Goal: Find specific page/section: Find specific page/section

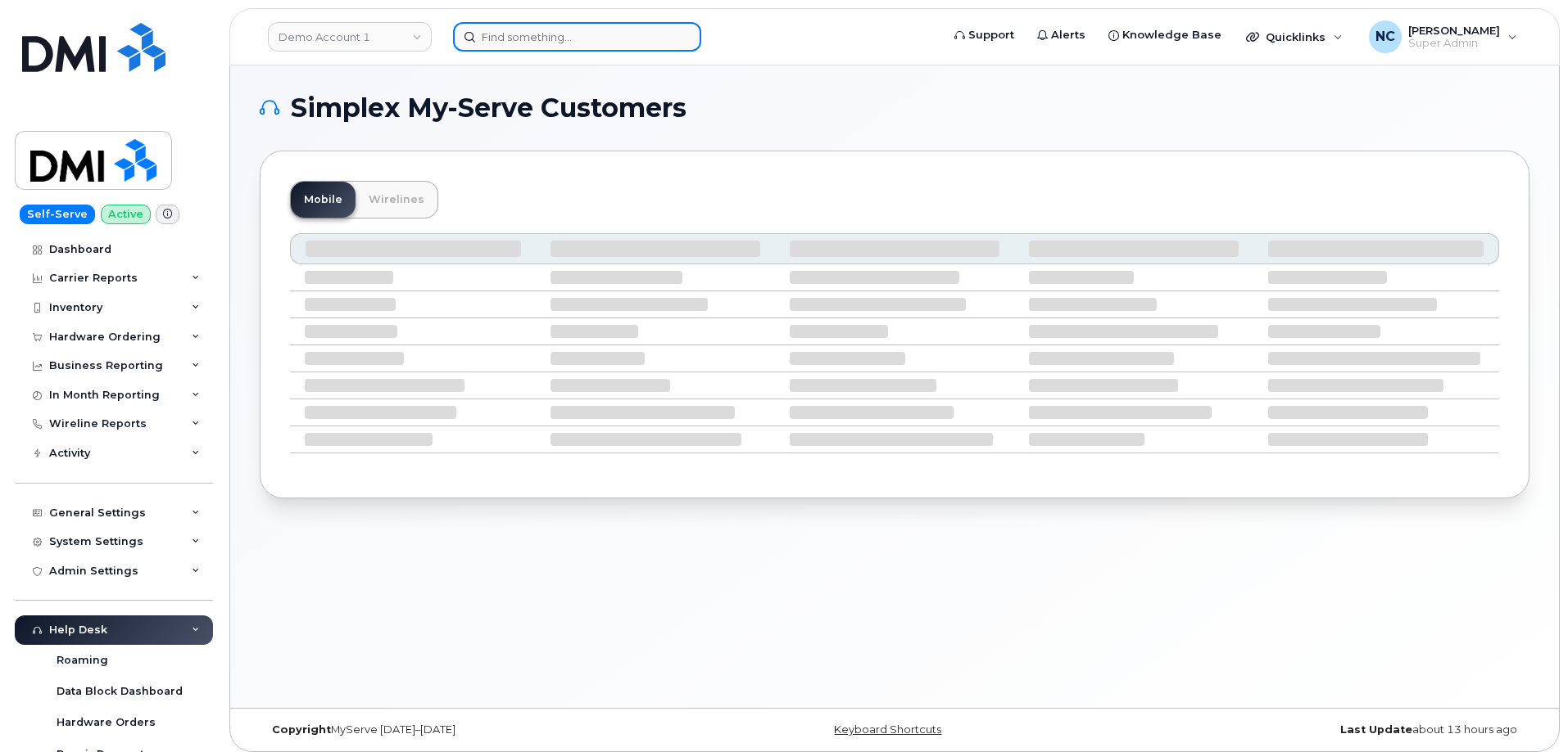
click at [523, 42] on input at bounding box center [577, 36] width 248 height 30
paste input "[PHONE_NUMBER]"
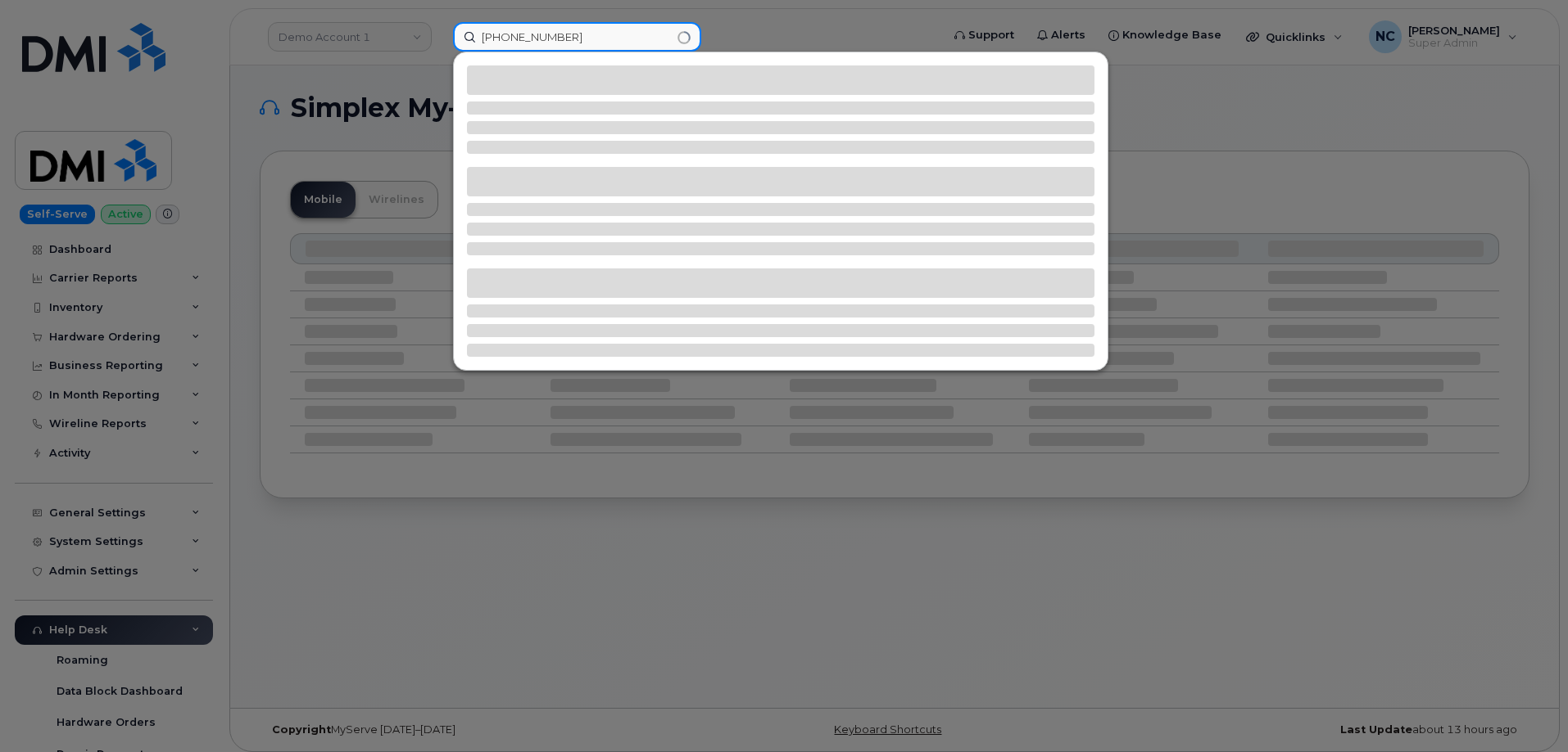
type input "[PHONE_NUMBER]"
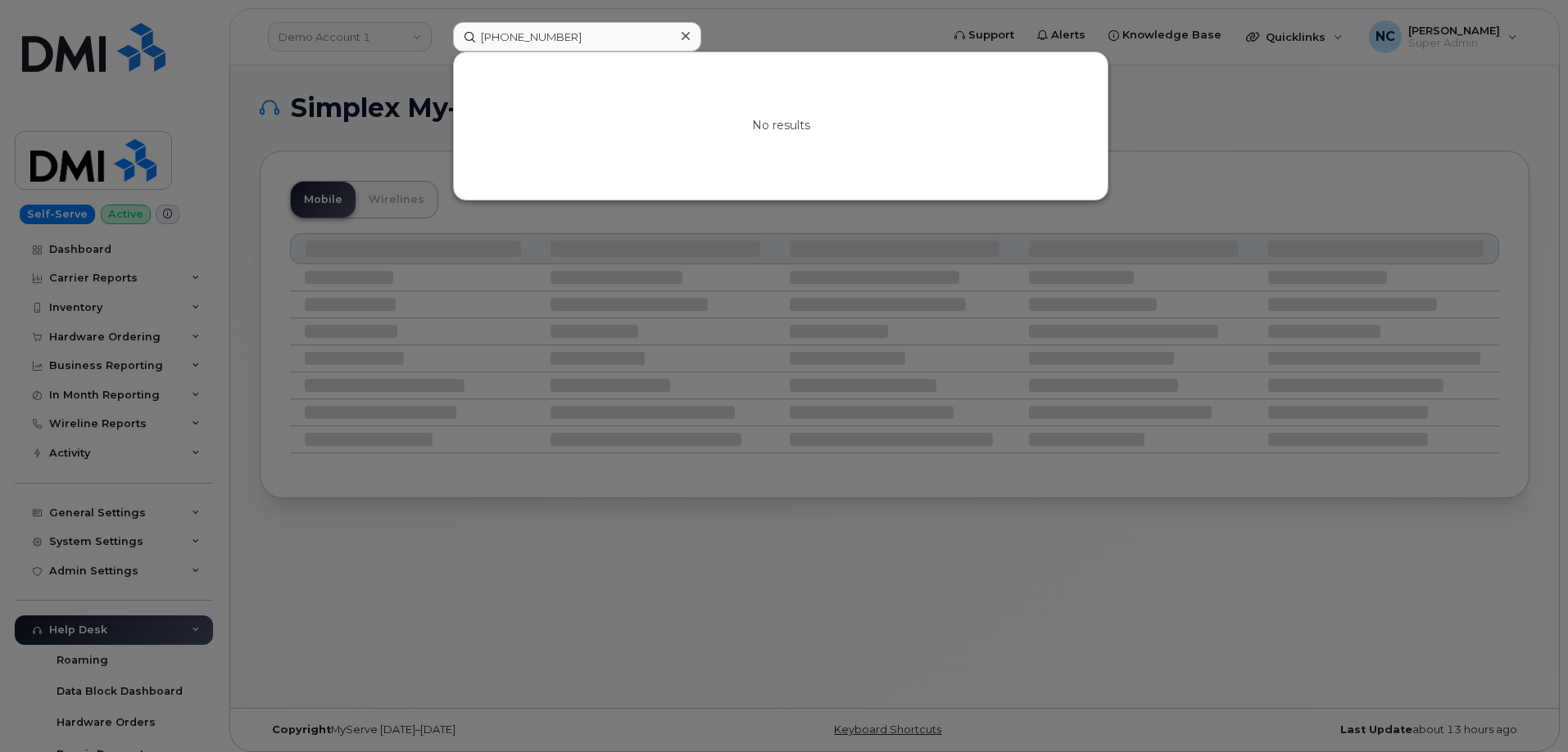
click at [427, 320] on div at bounding box center [784, 376] width 1568 height 752
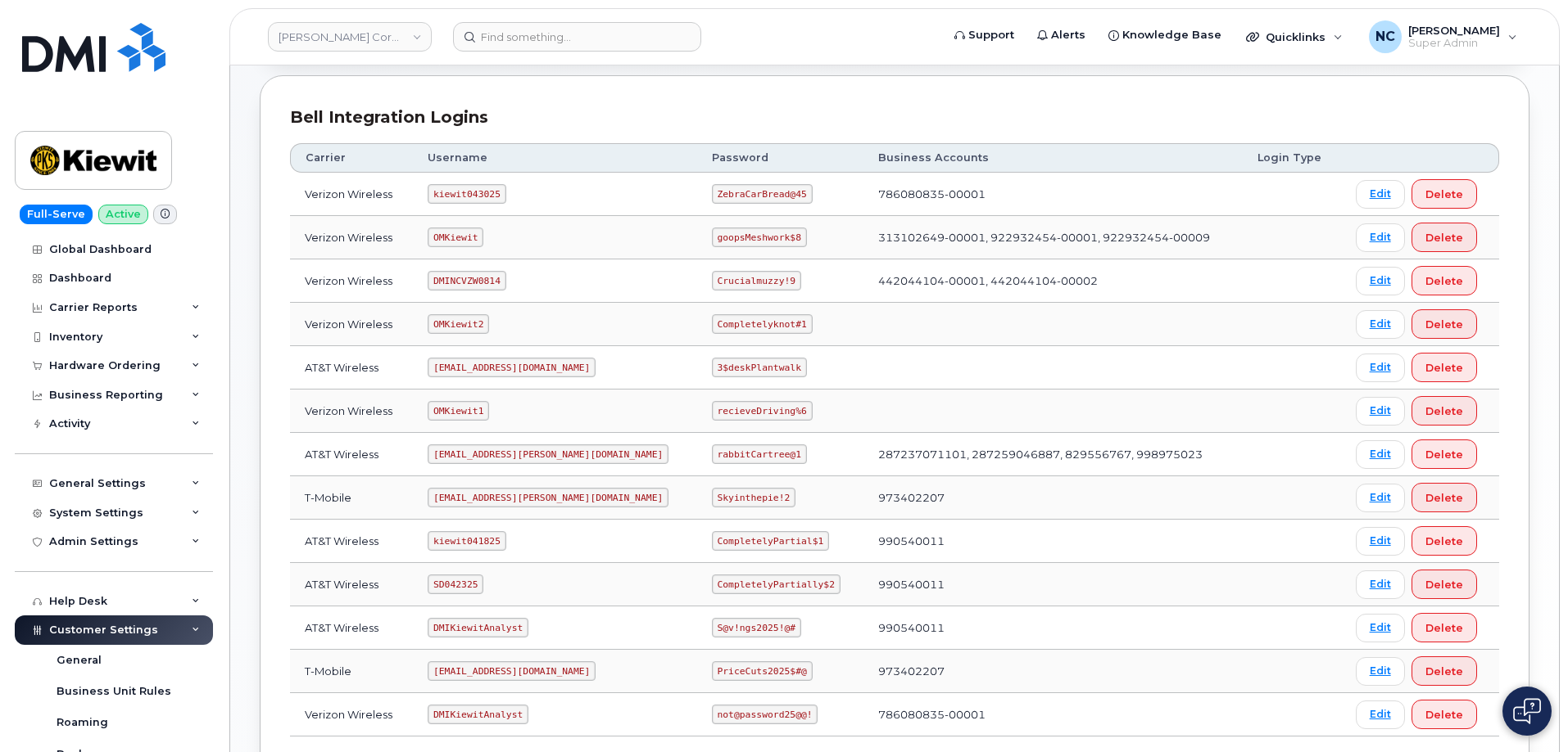
scroll to position [326, 0]
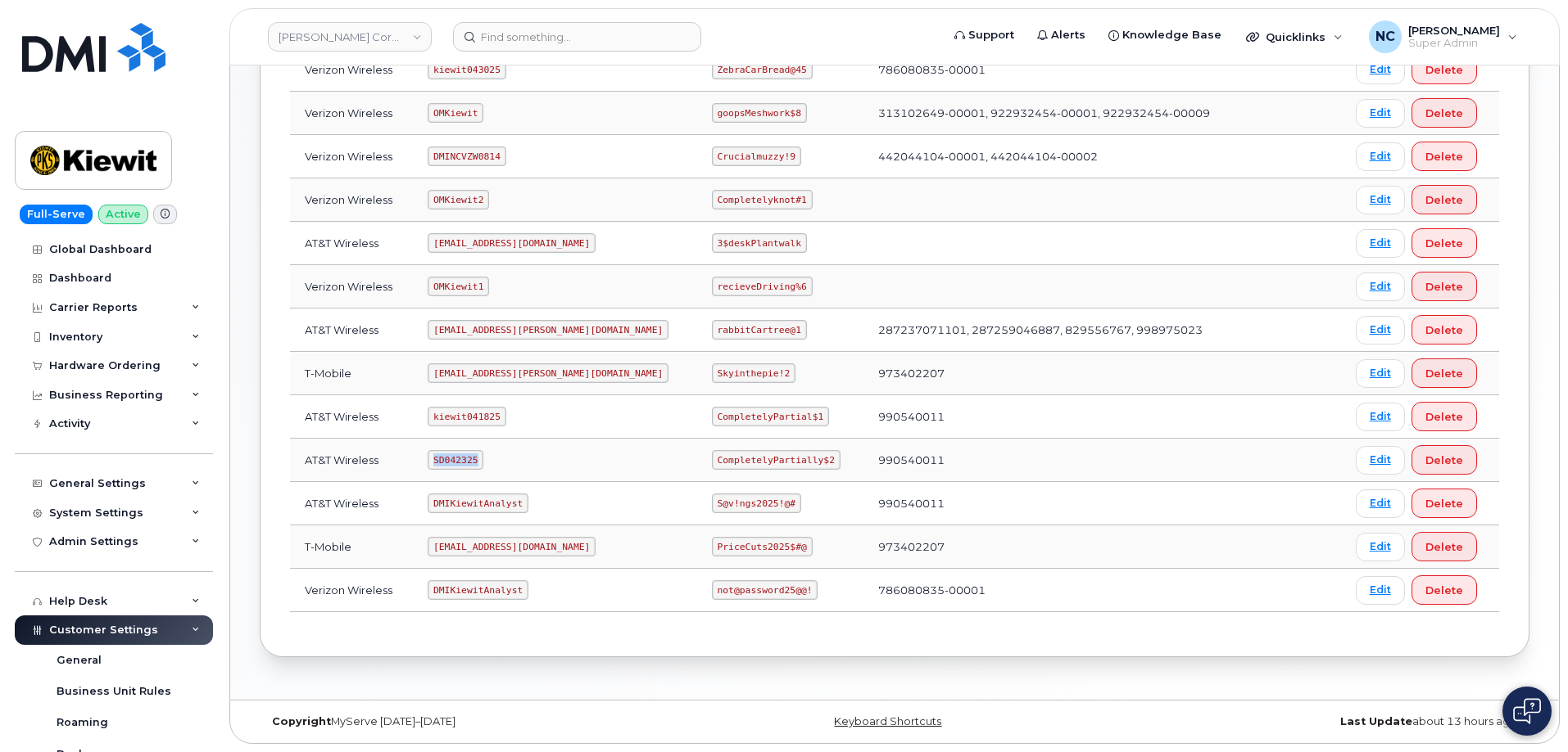
drag, startPoint x: 493, startPoint y: 458, endPoint x: 380, endPoint y: 447, distance: 113.5
click at [380, 482] on tr "AT&T Wireless SD042325 CompletelyPartially$2 990540011 Edit Delete" at bounding box center [895, 504] width 1209 height 43
drag, startPoint x: 530, startPoint y: 422, endPoint x: 373, endPoint y: 399, distance: 158.7
click at [373, 439] on tr "AT&T Wireless kiewit041825 CompletelyPartial$1 990540011 Edit Delete" at bounding box center [895, 460] width 1209 height 43
copy tr "s kiewit041825"
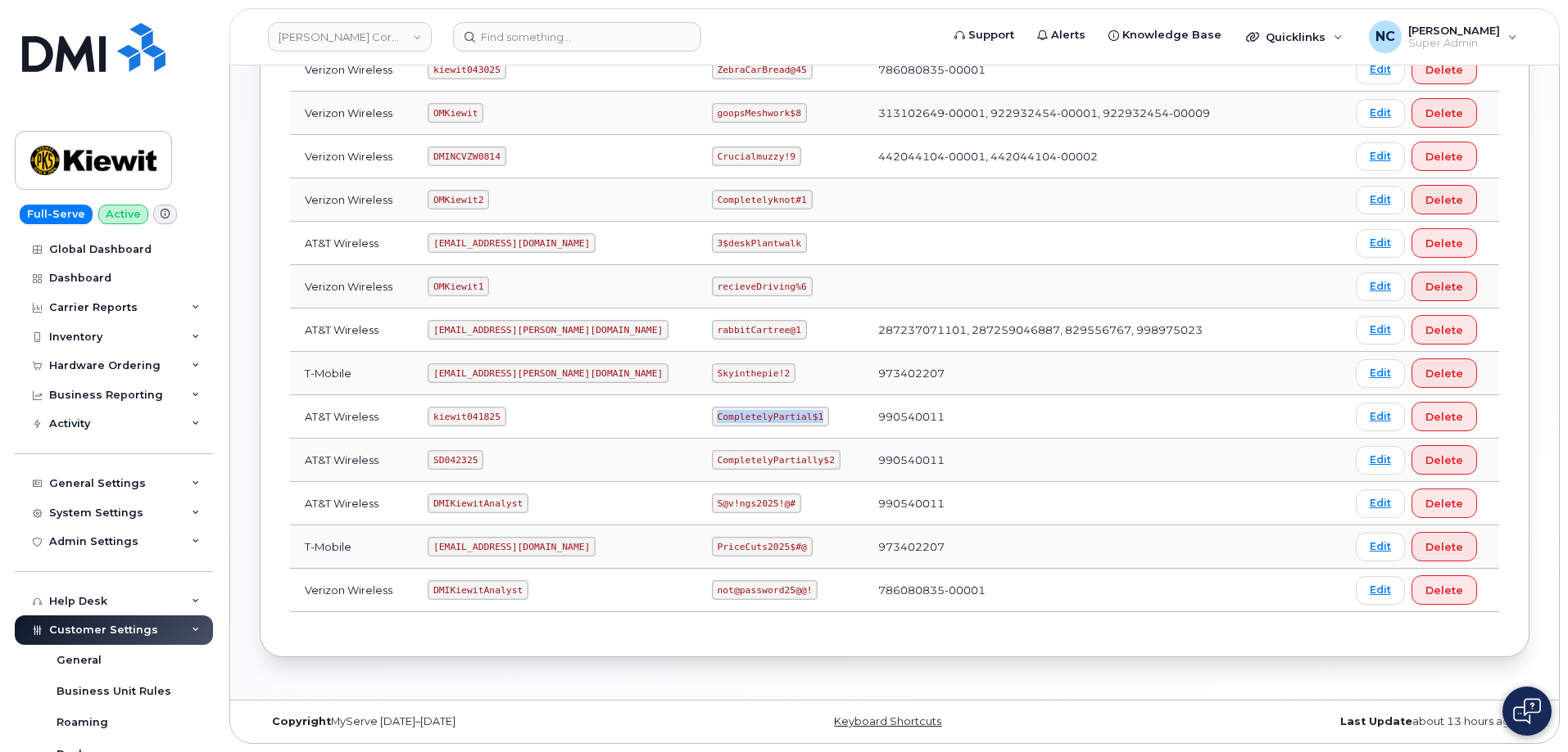
drag, startPoint x: 776, startPoint y: 420, endPoint x: 637, endPoint y: 419, distance: 139.0
click at [637, 439] on tr "AT&T Wireless kiewit041825 CompletelyPartial$1 990540011 Edit Delete" at bounding box center [895, 460] width 1209 height 43
copy tr "CompletelyPartial$1"
